Goal: Task Accomplishment & Management: Use online tool/utility

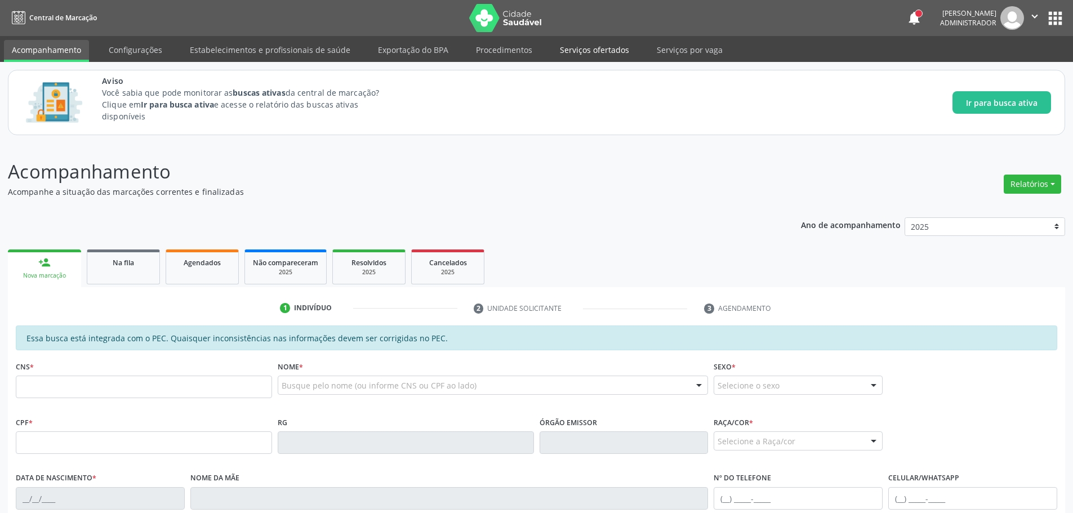
click at [595, 44] on link "Serviços ofertados" at bounding box center [594, 50] width 85 height 20
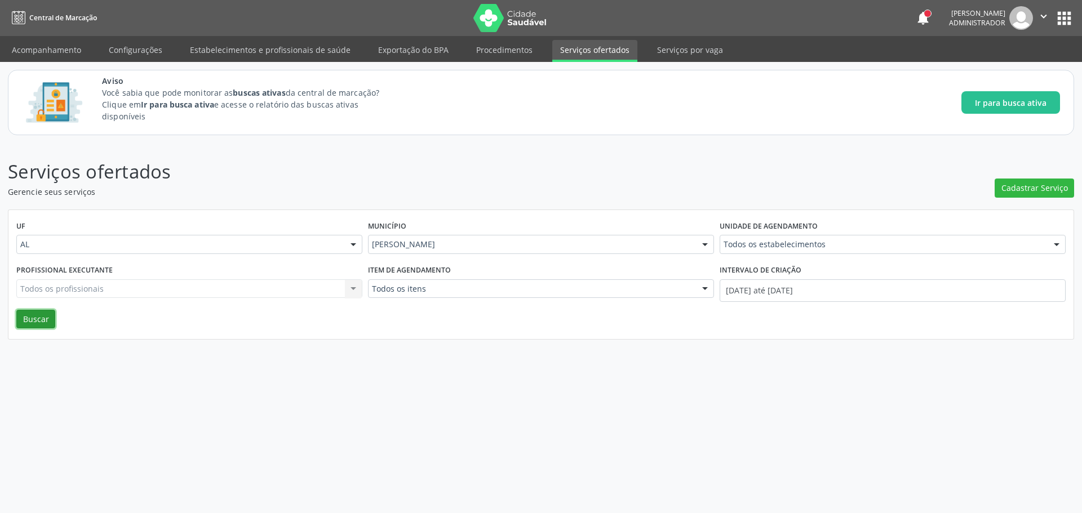
click at [32, 315] on button "Buscar" at bounding box center [35, 319] width 39 height 19
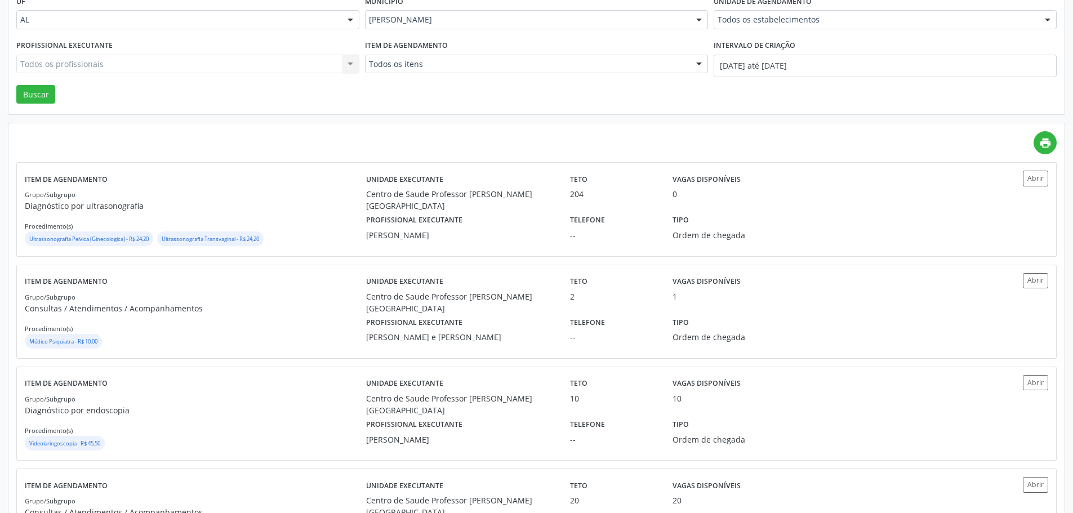
scroll to position [225, 0]
click at [1037, 175] on button "Abrir" at bounding box center [1035, 178] width 25 height 15
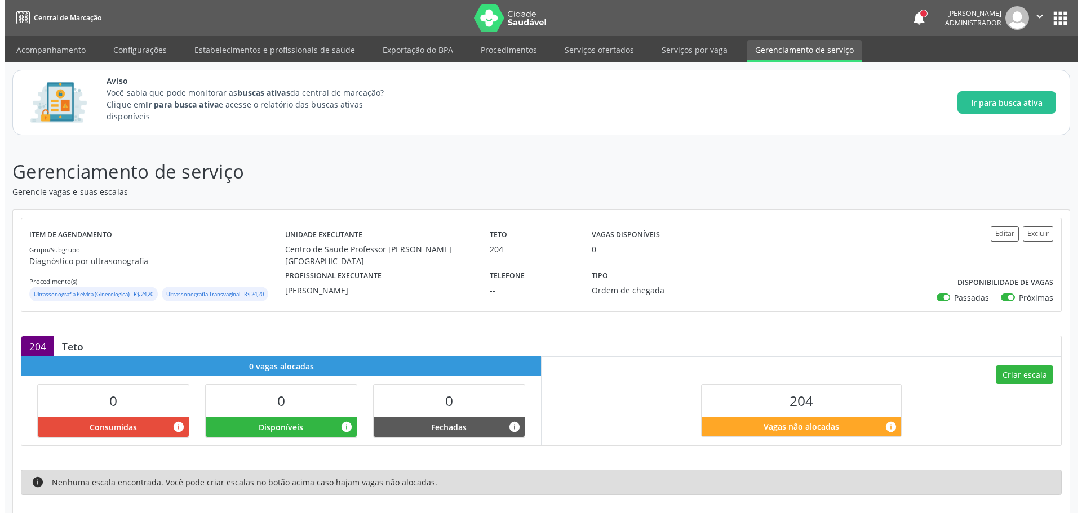
scroll to position [59, 0]
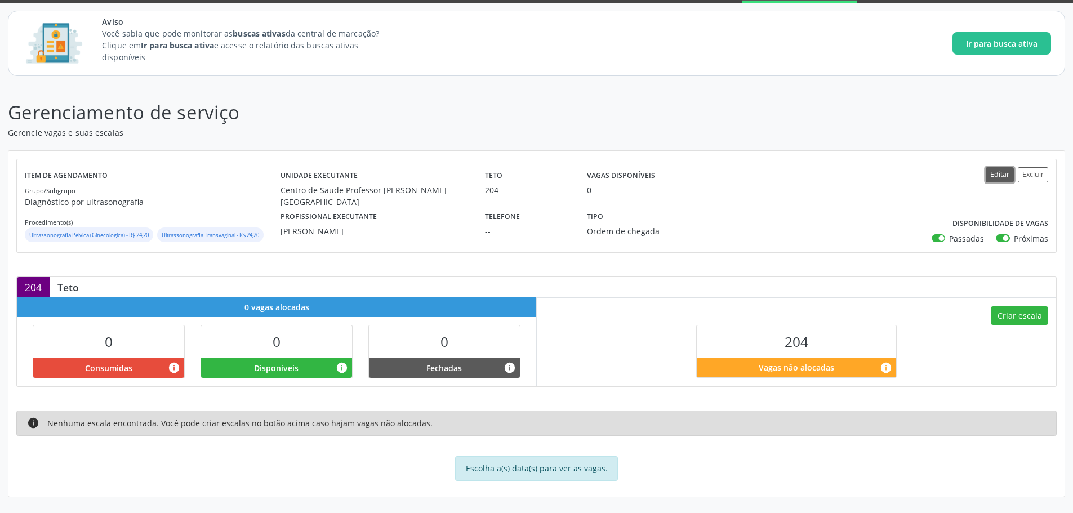
click at [998, 172] on button "Editar" at bounding box center [1000, 174] width 28 height 15
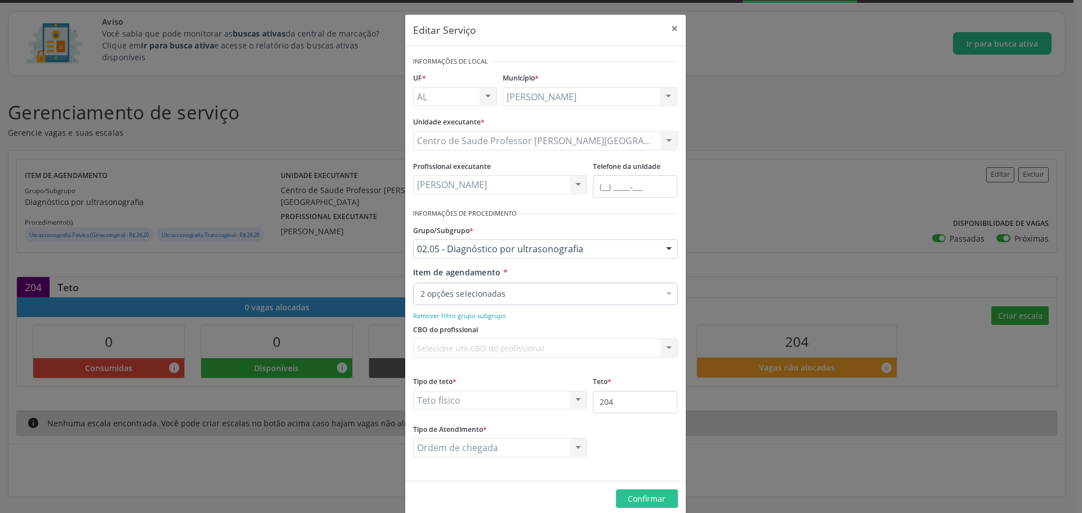
scroll to position [17, 0]
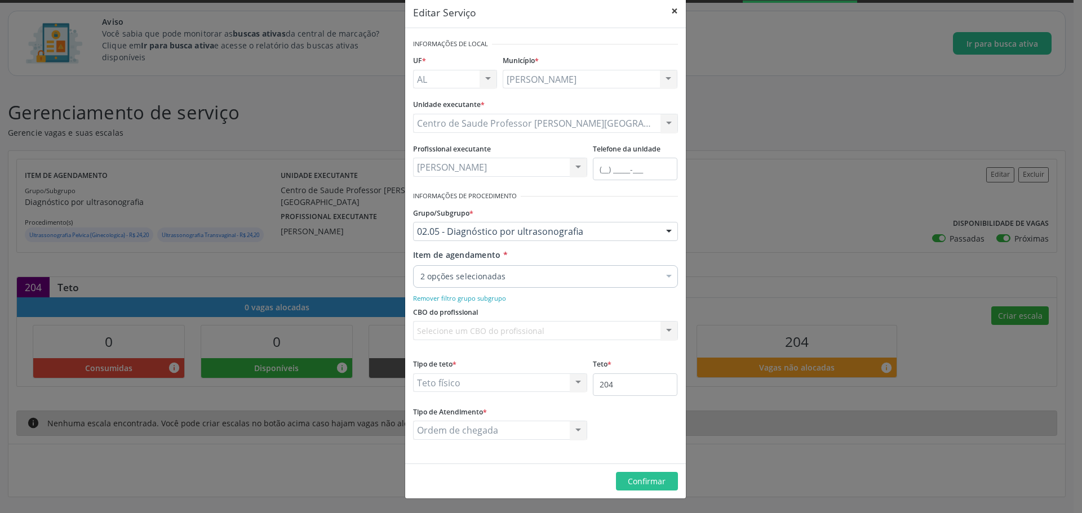
click at [669, 8] on button "×" at bounding box center [674, 11] width 23 height 28
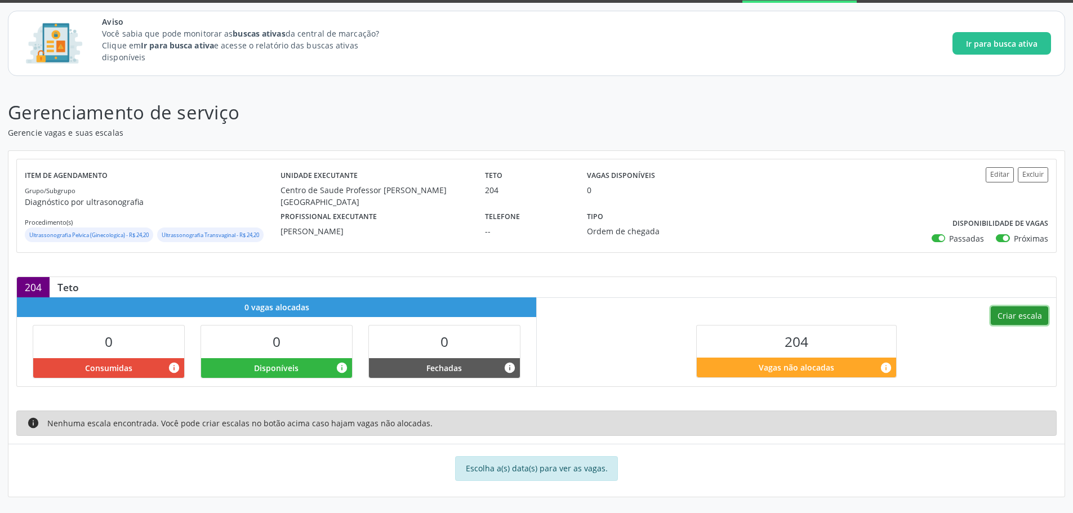
click at [1019, 317] on button "Criar escala" at bounding box center [1019, 315] width 57 height 19
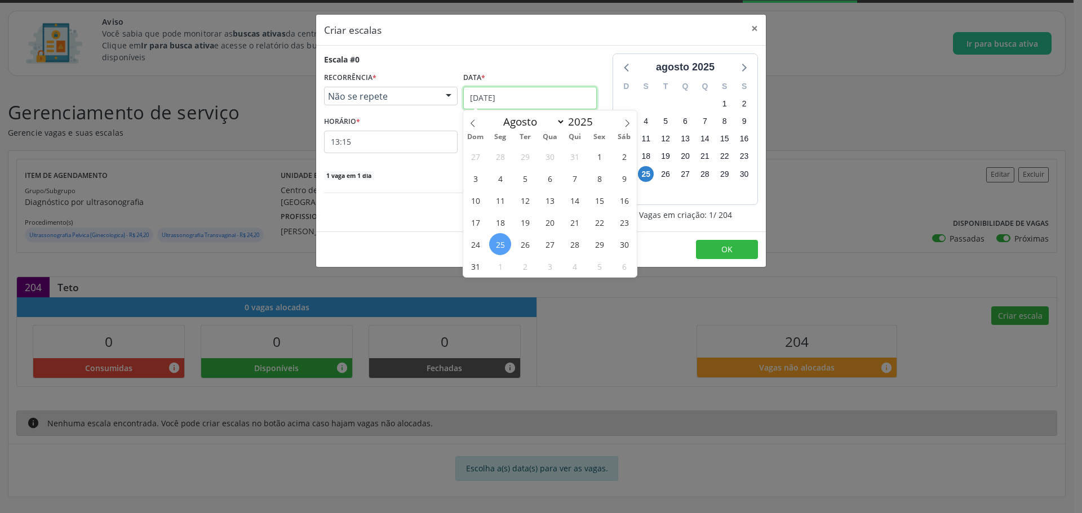
click at [509, 96] on input "25/08/2025" at bounding box center [530, 98] width 134 height 23
click at [625, 125] on icon at bounding box center [627, 123] width 8 height 8
select select "8"
click at [597, 159] on span "5" at bounding box center [599, 156] width 22 height 22
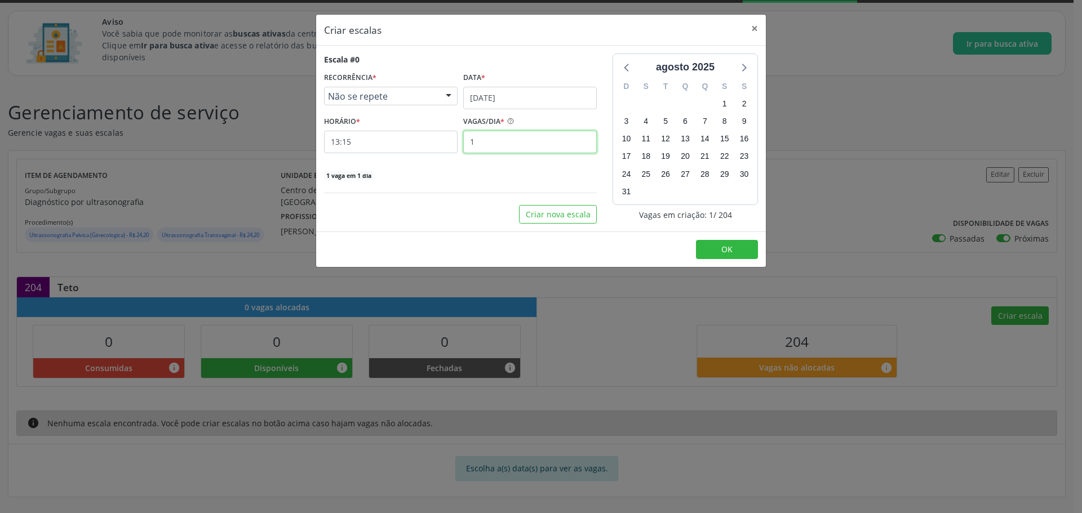
click at [510, 141] on input "1" at bounding box center [530, 142] width 134 height 23
click at [491, 140] on input "1" at bounding box center [530, 142] width 134 height 23
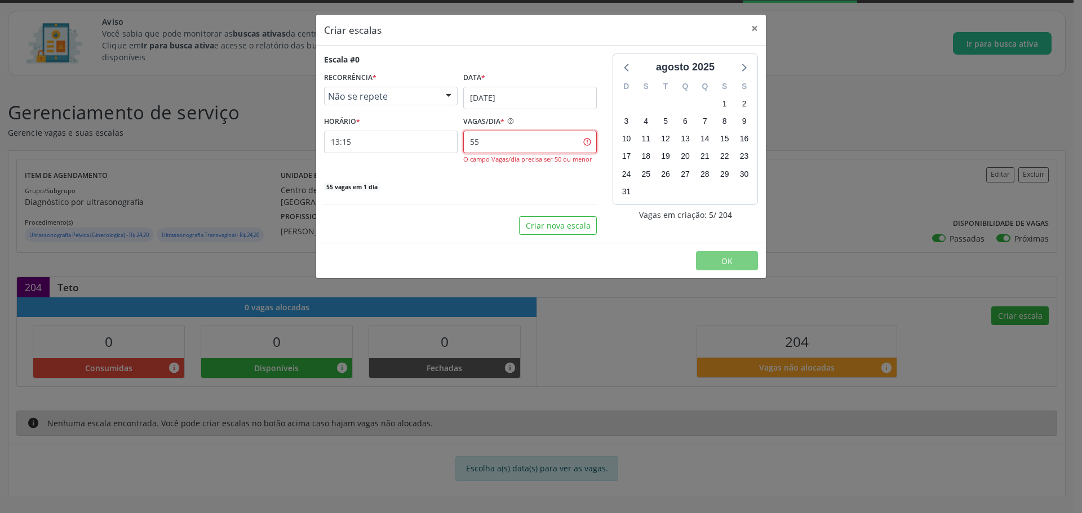
type input "5"
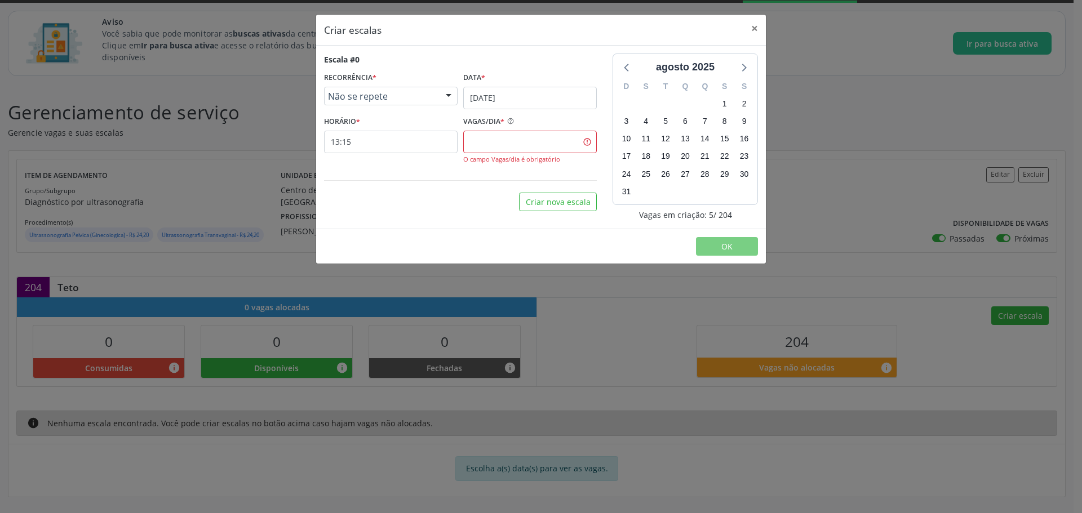
click at [463, 181] on div "Escala #0 RECORRÊNCIA * Não se repete Não se repete Diário/Semanal Mensal Nenhu…" at bounding box center [460, 137] width 288 height 167
click at [472, 138] on input "text" at bounding box center [530, 142] width 134 height 23
click at [424, 99] on span "Não se repete" at bounding box center [381, 96] width 106 height 11
click at [747, 26] on button "×" at bounding box center [754, 29] width 23 height 28
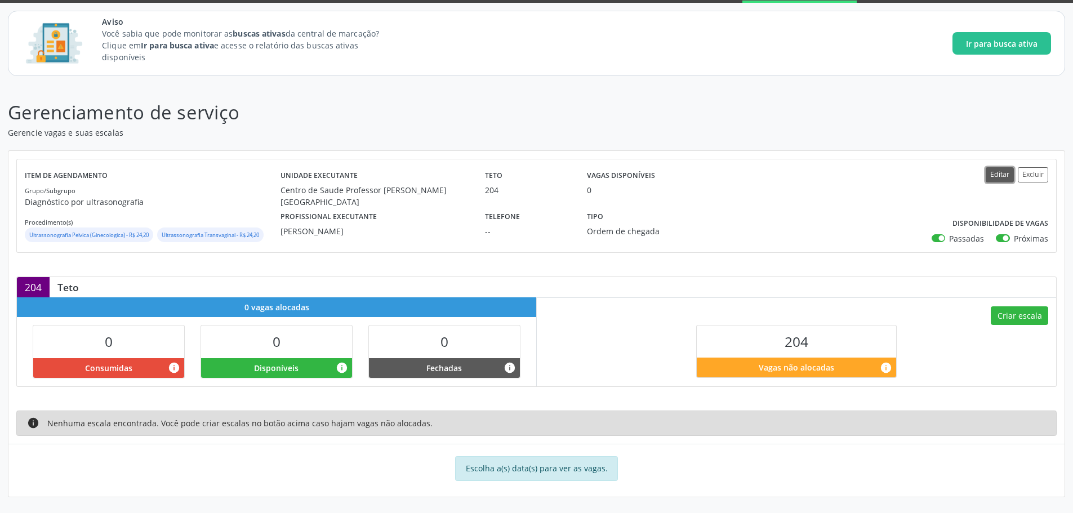
click at [1006, 176] on button "Editar" at bounding box center [1000, 174] width 28 height 15
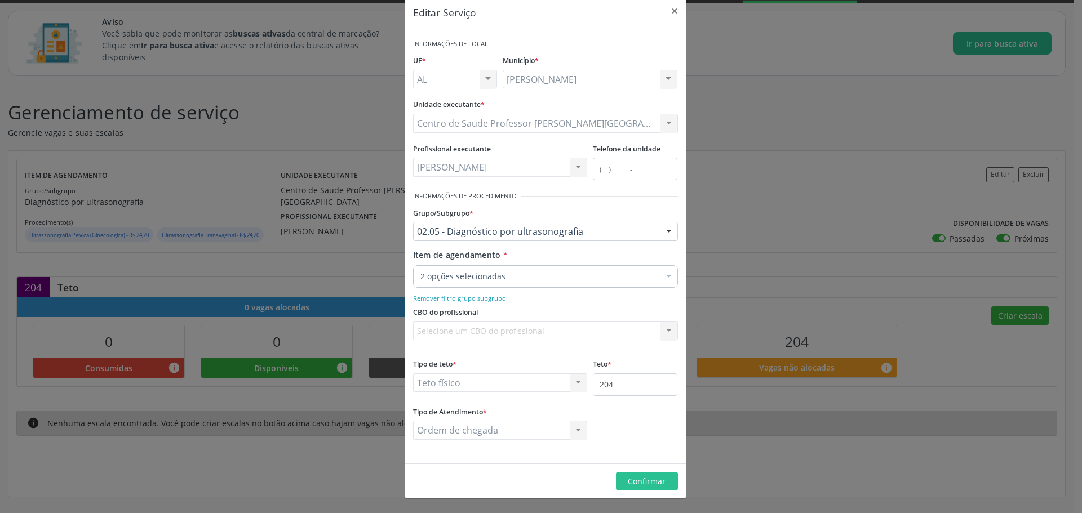
click at [577, 385] on div "Teto físico Teto financeiro Teto físico Nenhum resultado encontrado para: " " N…" at bounding box center [500, 383] width 175 height 19
click at [672, 15] on button "×" at bounding box center [674, 11] width 23 height 28
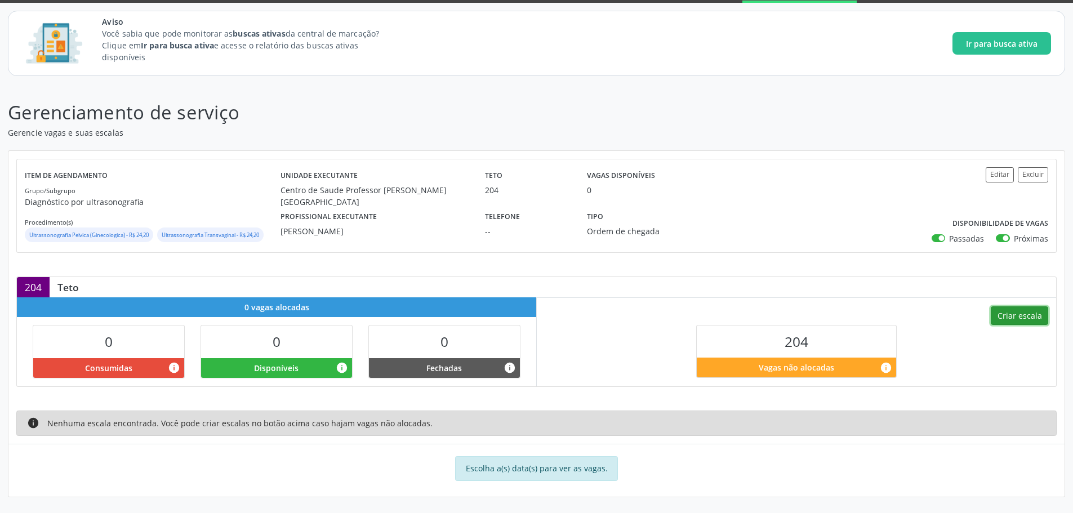
click at [1007, 319] on button "Criar escala" at bounding box center [1019, 315] width 57 height 19
